Goal: Check status: Check status

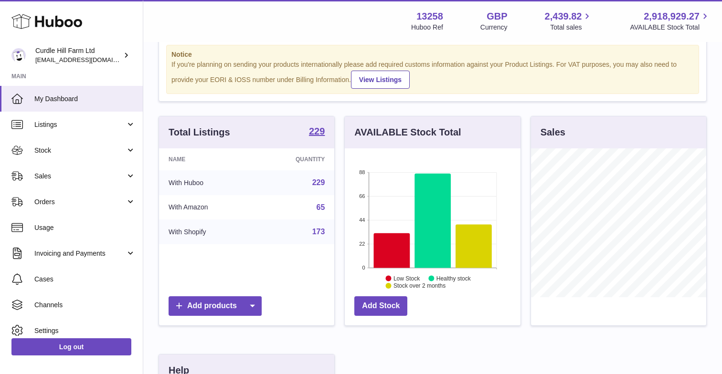
scroll to position [32, 0]
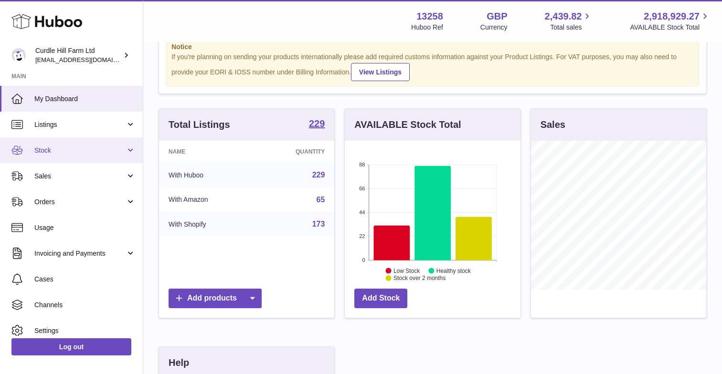
click at [55, 155] on link "Stock" at bounding box center [71, 150] width 143 height 26
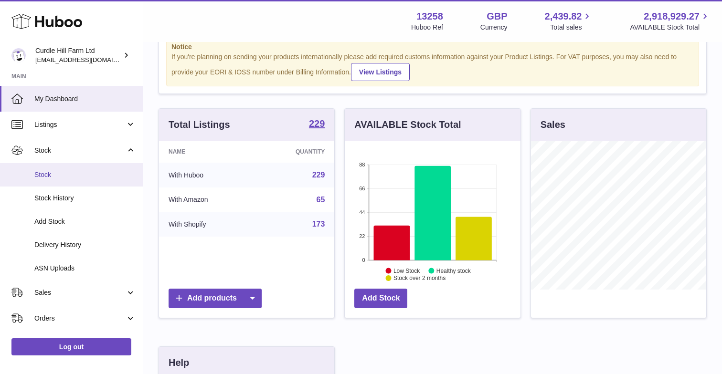
click at [50, 171] on span "Stock" at bounding box center [84, 174] width 101 height 9
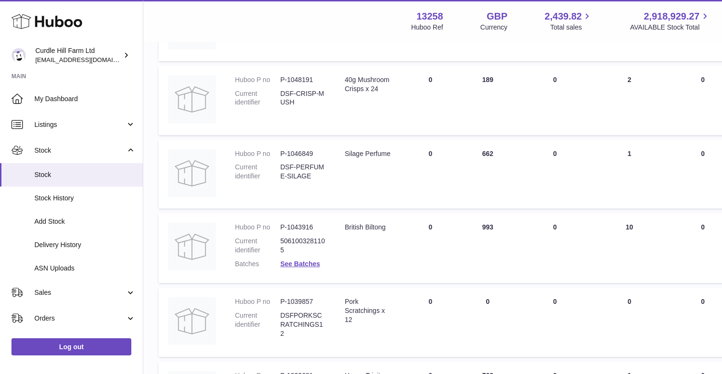
scroll to position [404, 0]
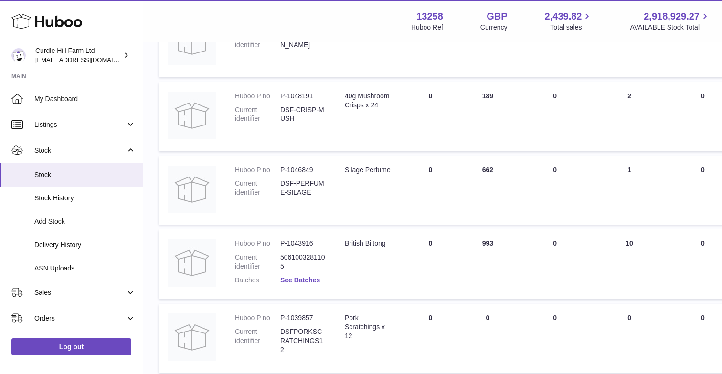
click at [289, 184] on dd "DSF-PERFUME-SILAGE" at bounding box center [302, 188] width 45 height 18
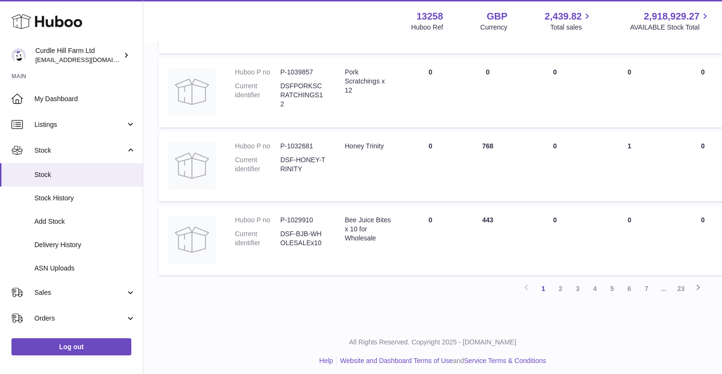
scroll to position [649, 0]
click at [48, 172] on span "Stock" at bounding box center [84, 174] width 101 height 9
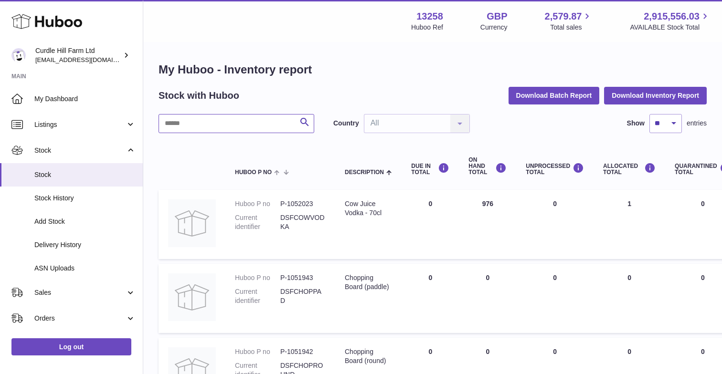
click at [220, 123] on input "text" at bounding box center [236, 123] width 156 height 19
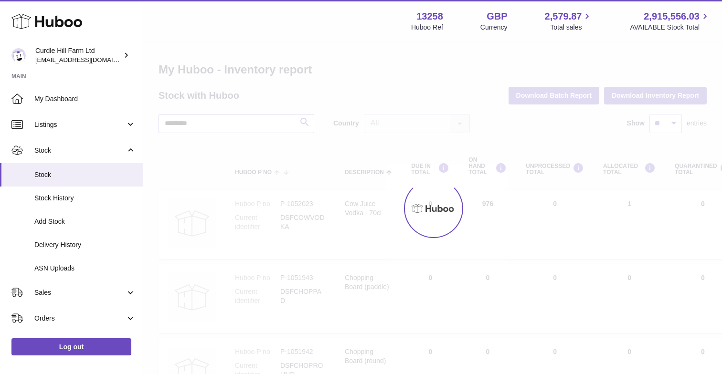
type input "*********"
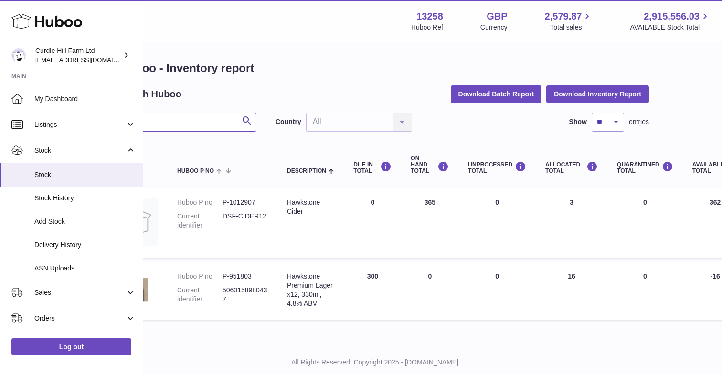
scroll to position [1, 0]
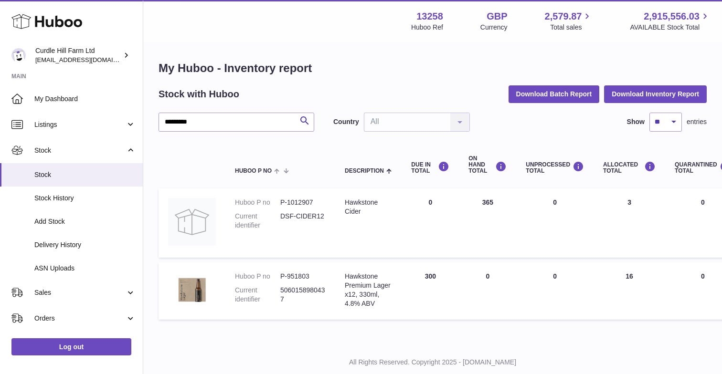
click at [408, 294] on td "DUE IN Total 300" at bounding box center [429, 290] width 57 height 57
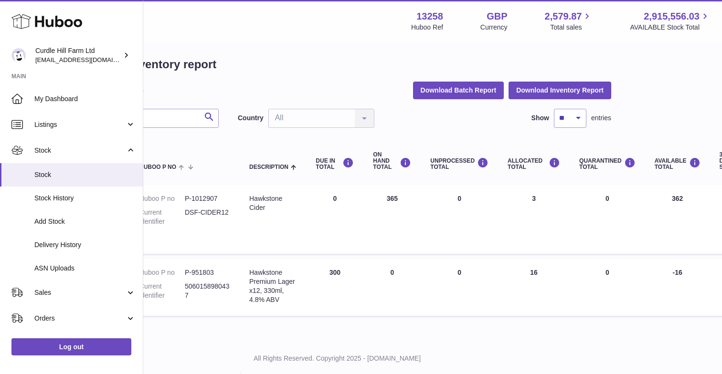
scroll to position [5, 0]
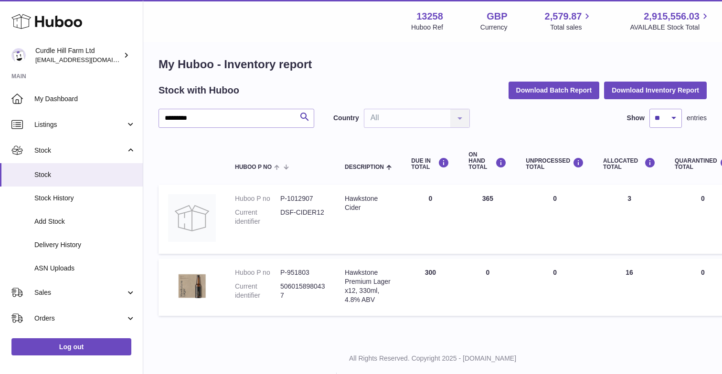
drag, startPoint x: 422, startPoint y: 269, endPoint x: 432, endPoint y: 269, distance: 10.5
click at [432, 269] on td "DUE IN Total 300" at bounding box center [429, 287] width 57 height 57
click at [444, 271] on td "DUE IN Total 300" at bounding box center [429, 287] width 57 height 57
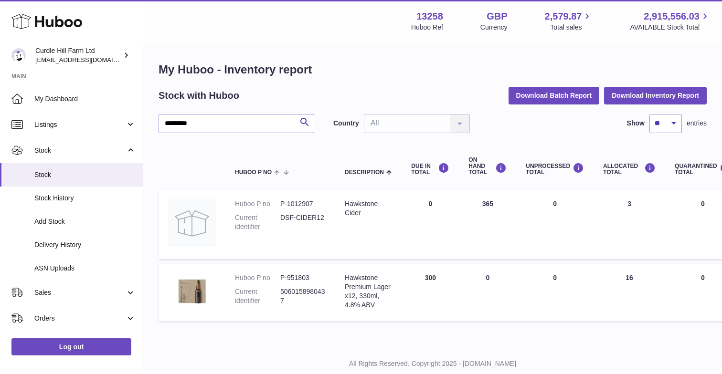
scroll to position [0, 0]
drag, startPoint x: 456, startPoint y: 224, endPoint x: 448, endPoint y: 226, distance: 8.3
click at [453, 224] on td "DUE IN Total 0" at bounding box center [429, 224] width 57 height 69
